Goal: Transaction & Acquisition: Book appointment/travel/reservation

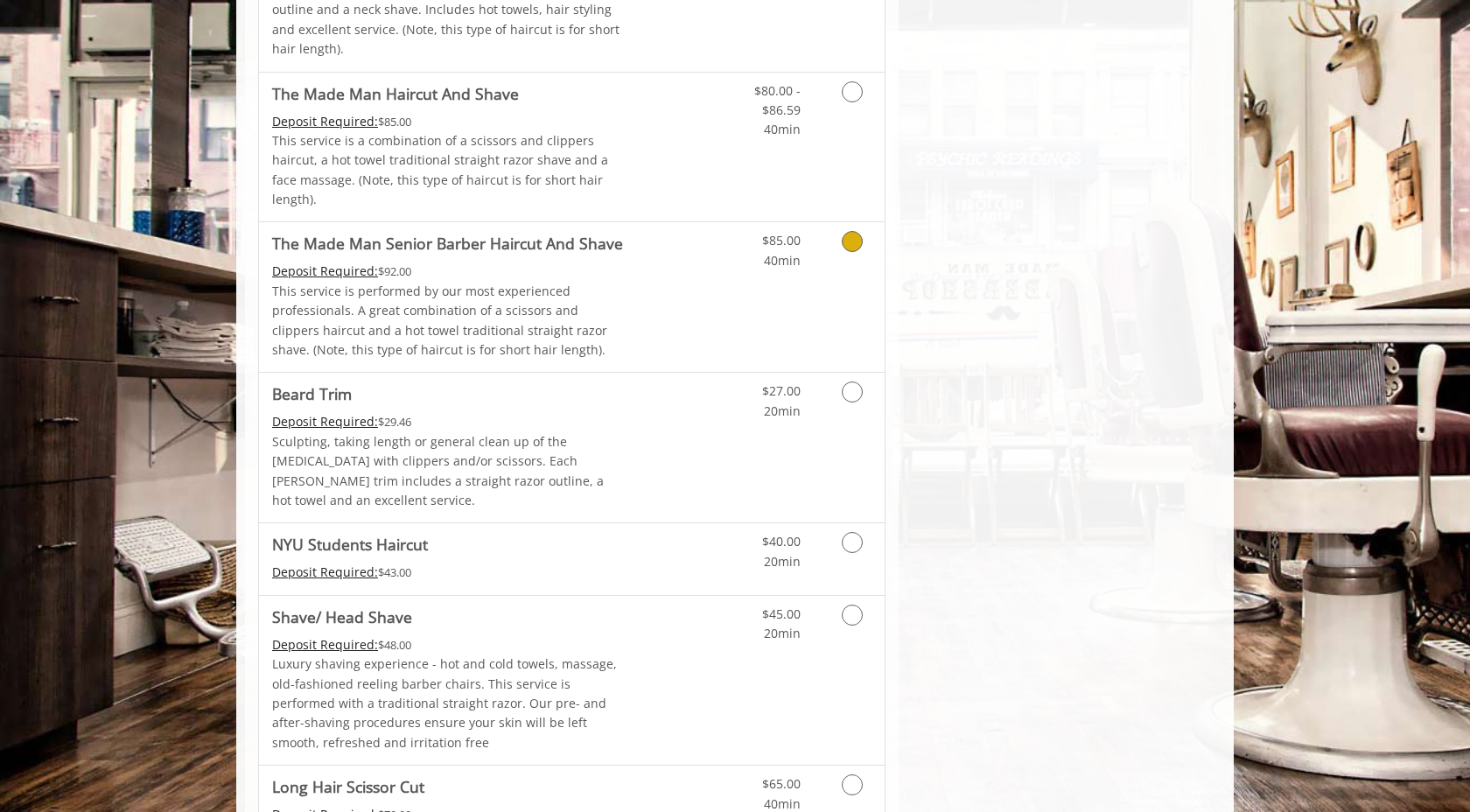
scroll to position [1679, 0]
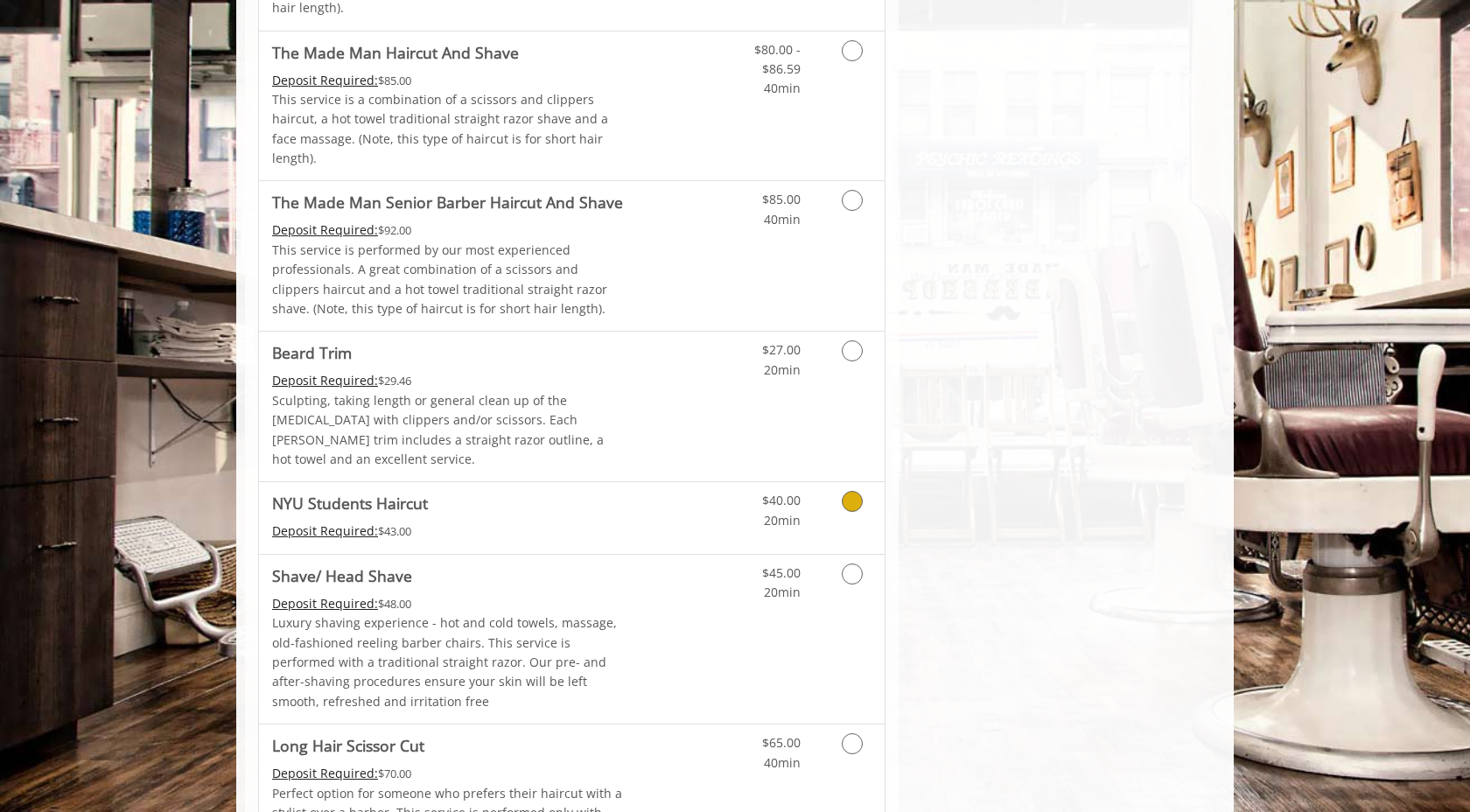
click at [848, 482] on link "Grooming services" at bounding box center [849, 506] width 45 height 48
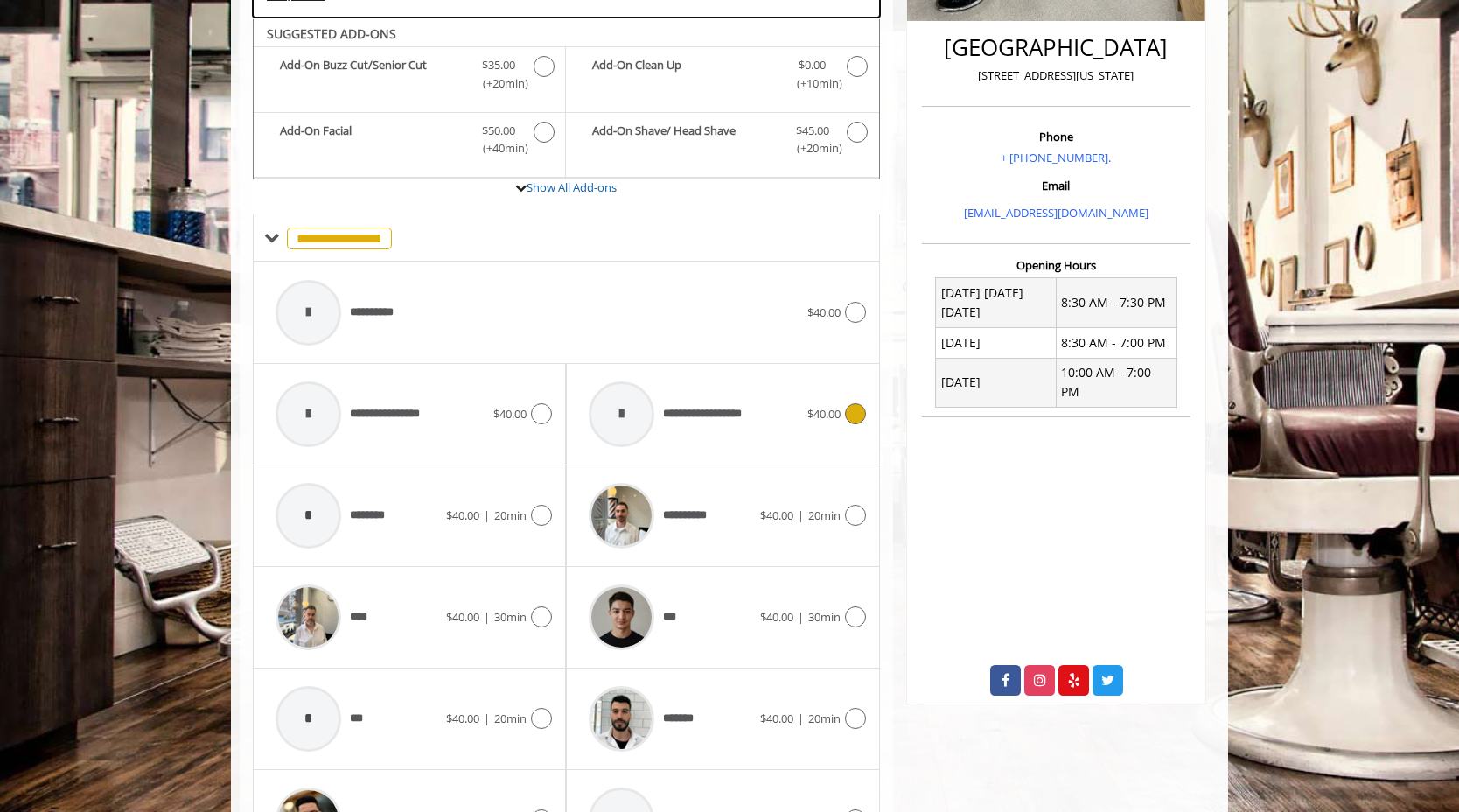
scroll to position [456, 0]
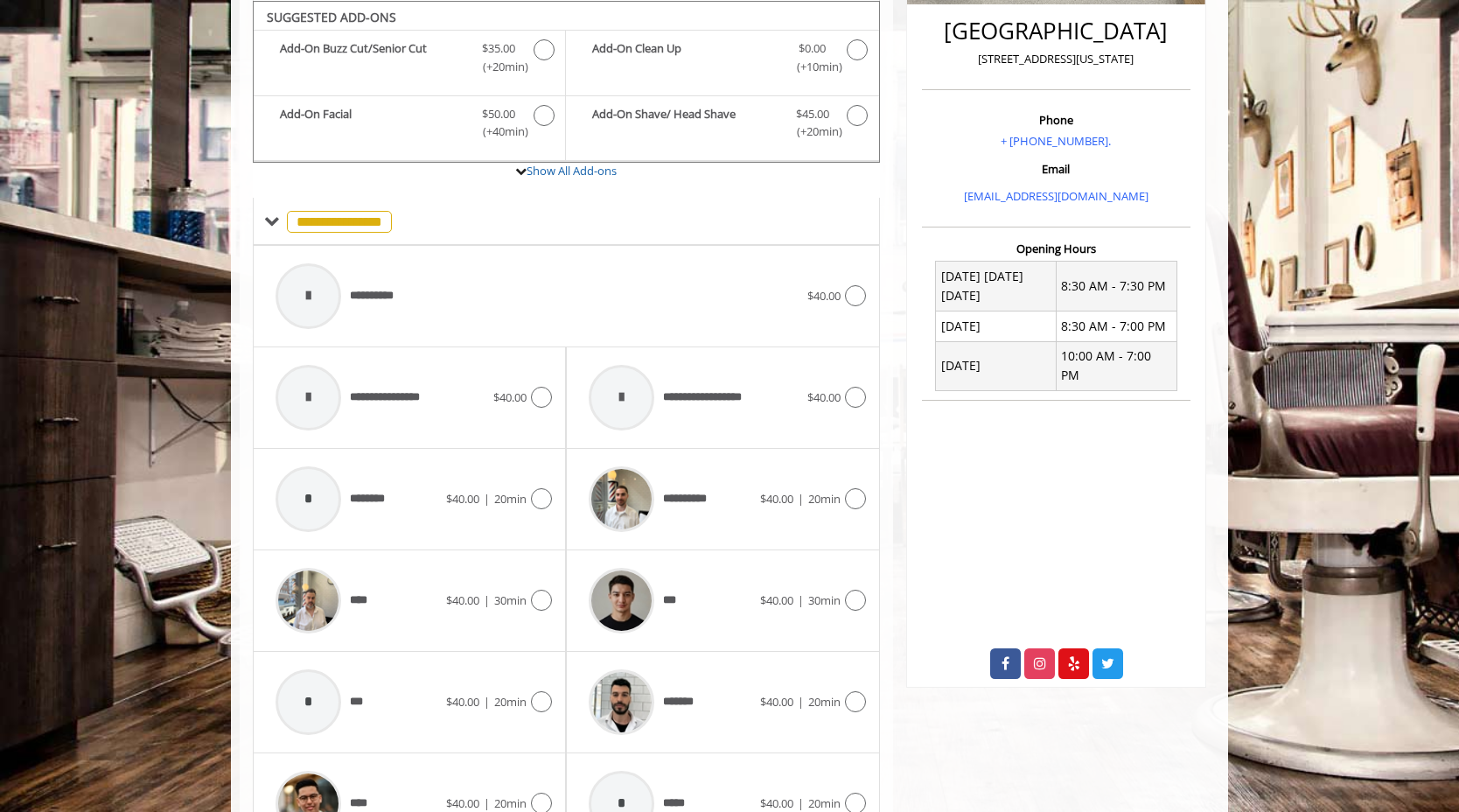
click at [552, 398] on div "**********" at bounding box center [409, 397] width 313 height 101
click at [532, 396] on icon at bounding box center [540, 396] width 21 height 21
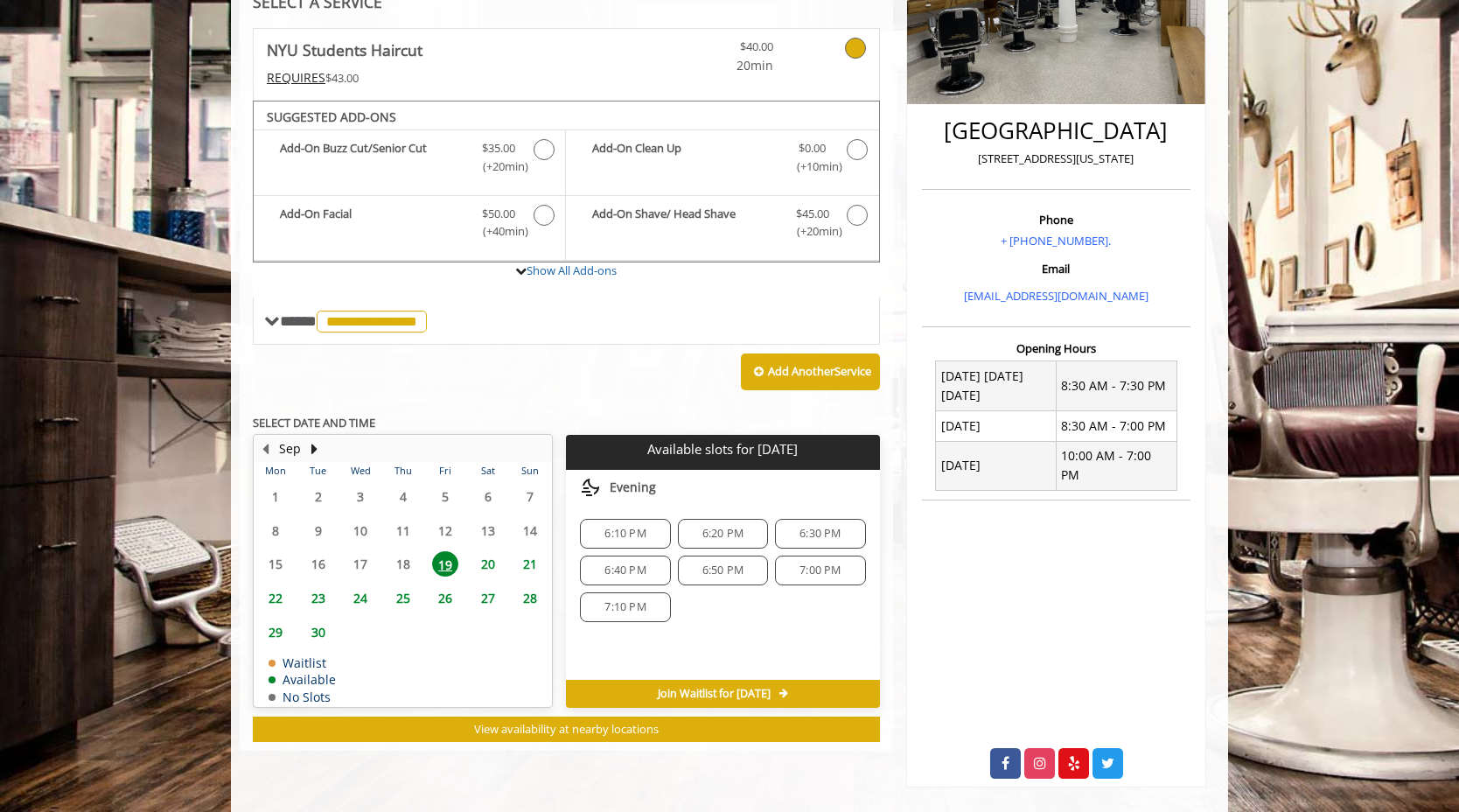
click at [620, 532] on span "6:10 PM" at bounding box center [625, 534] width 41 height 14
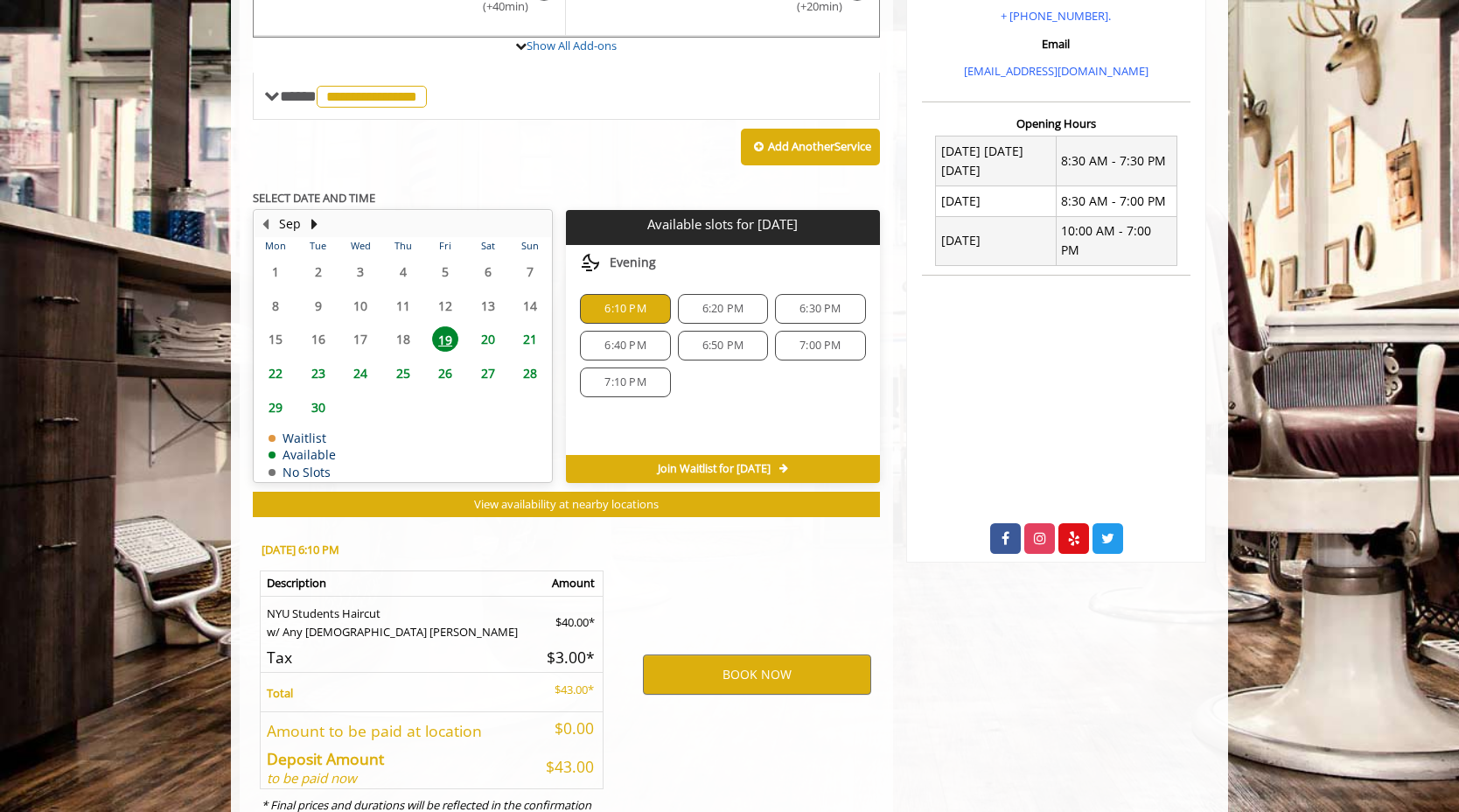
scroll to position [654, 0]
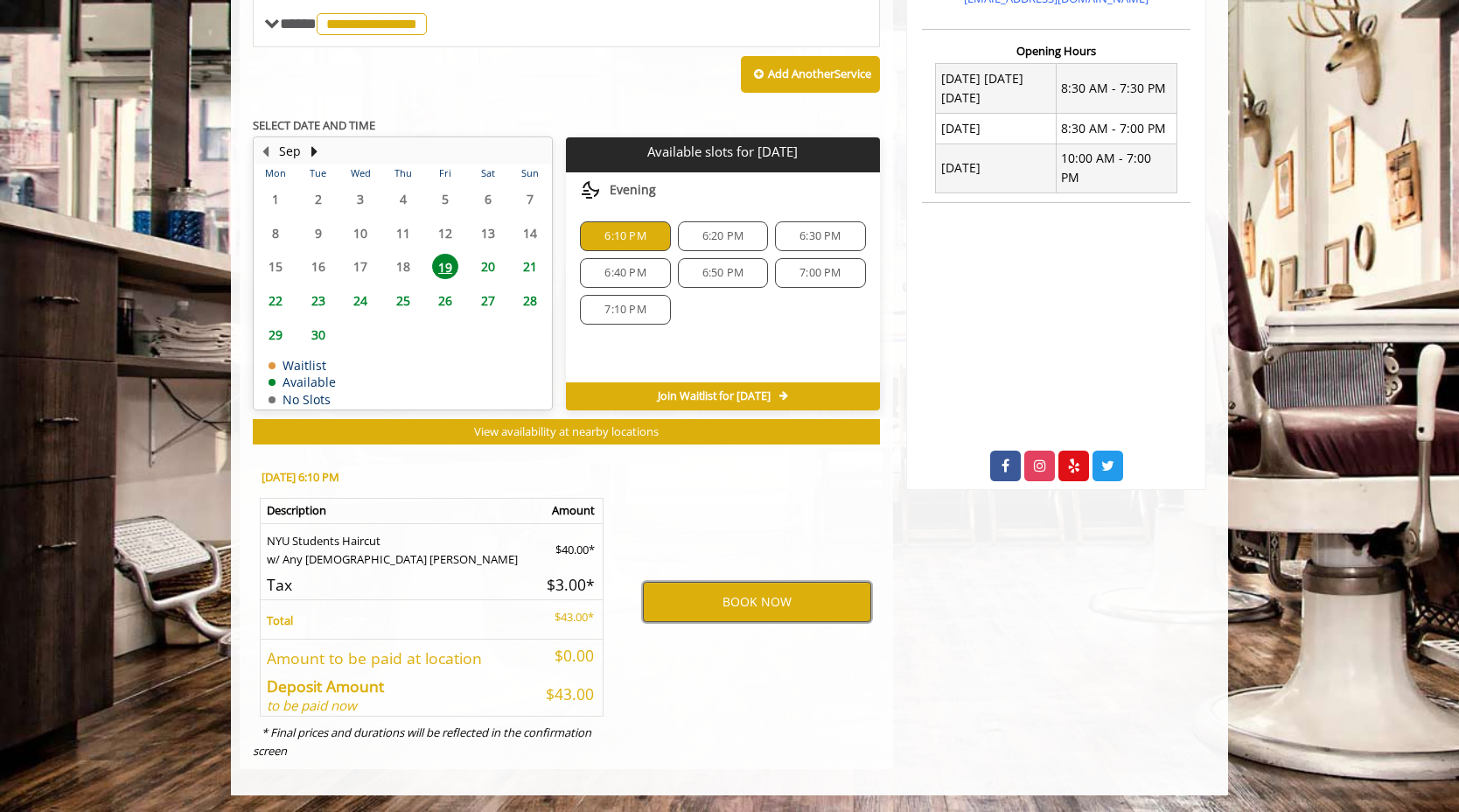
click at [700, 600] on button "BOOK NOW" at bounding box center [756, 601] width 229 height 40
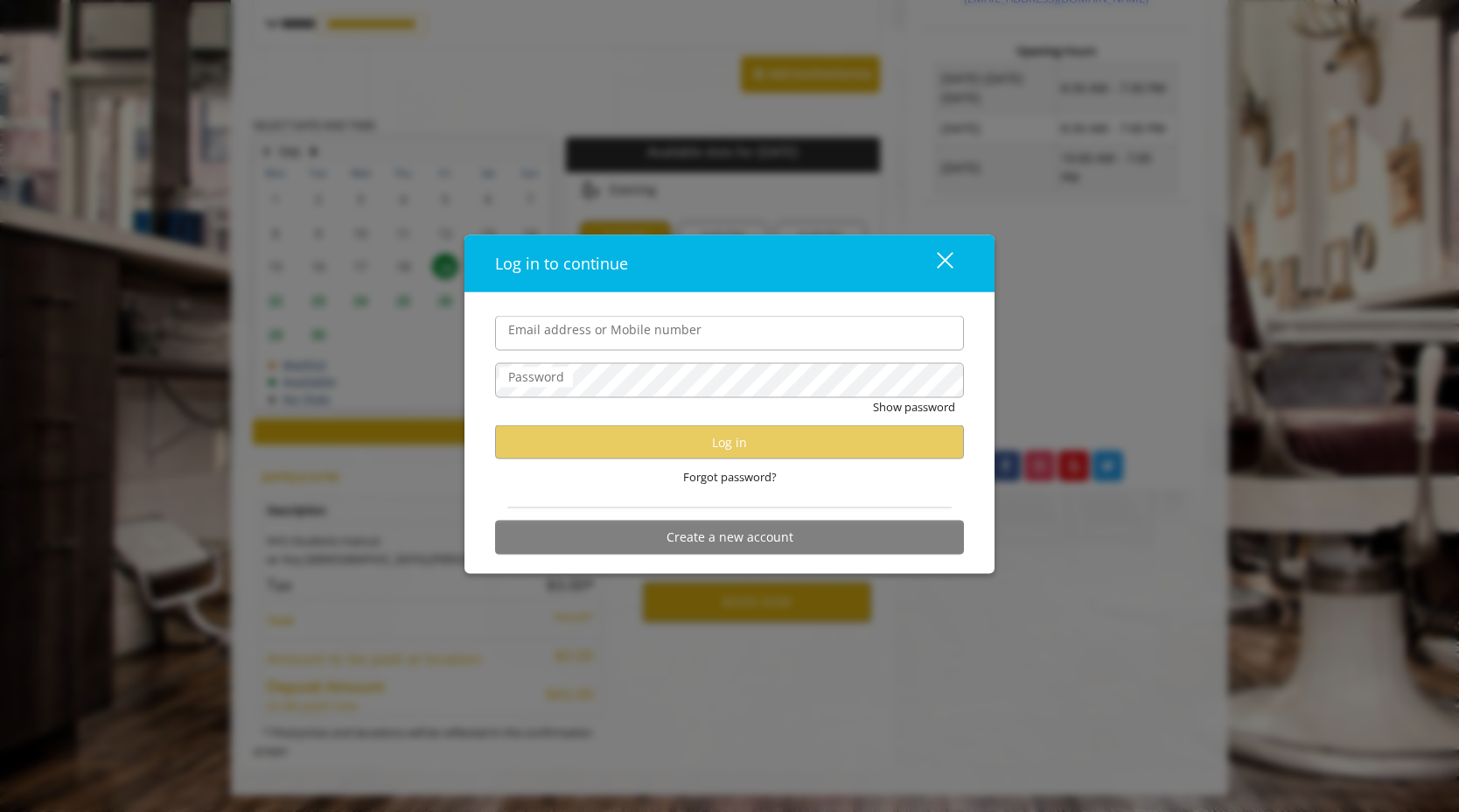
click at [756, 353] on form "Email address or Mobile number Password Show password Log in Forgot password? C…" at bounding box center [729, 439] width 469 height 247
click at [773, 338] on input "Email address or Mobile number" at bounding box center [729, 333] width 469 height 35
type input "**********"
click at [669, 400] on div "Show password" at bounding box center [729, 411] width 469 height 27
